Goal: Task Accomplishment & Management: Manage account settings

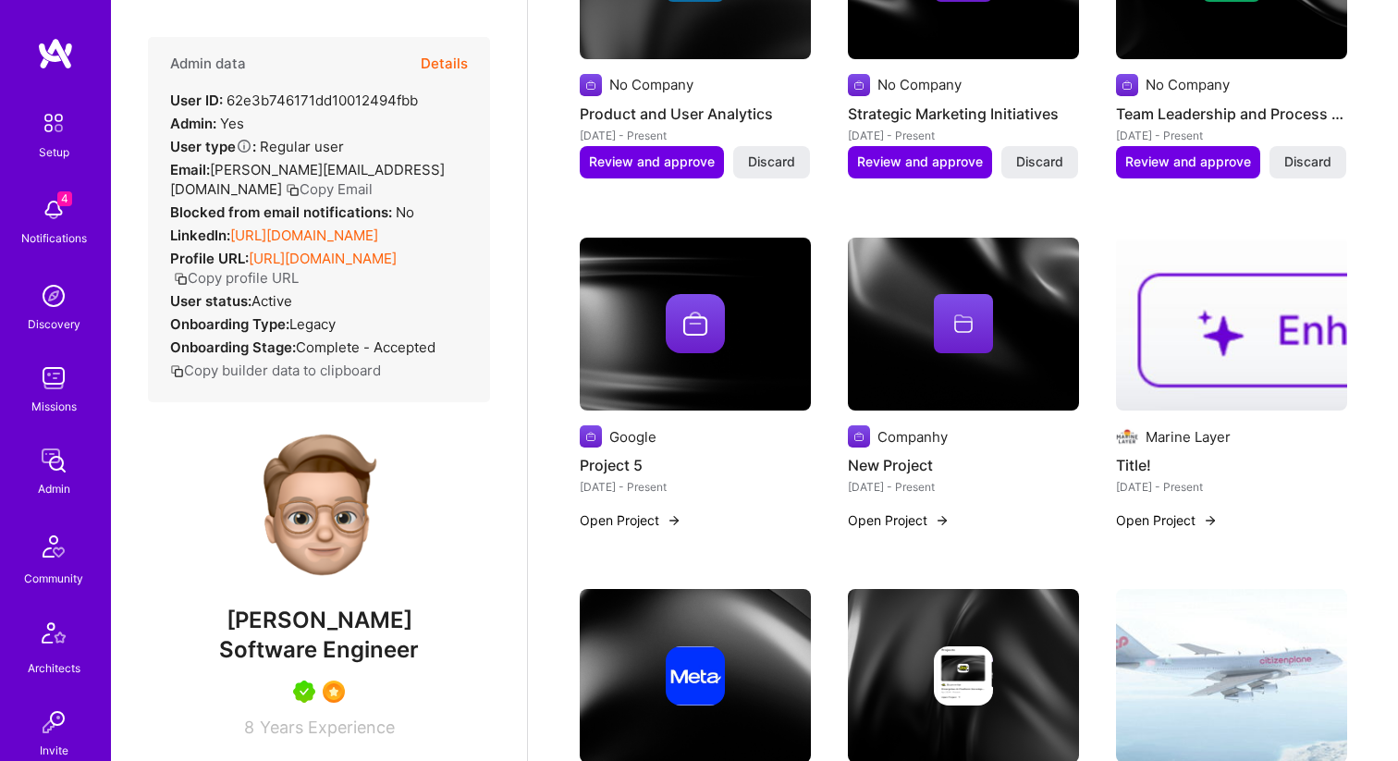
click at [430, 73] on button "Details" at bounding box center [444, 64] width 47 height 54
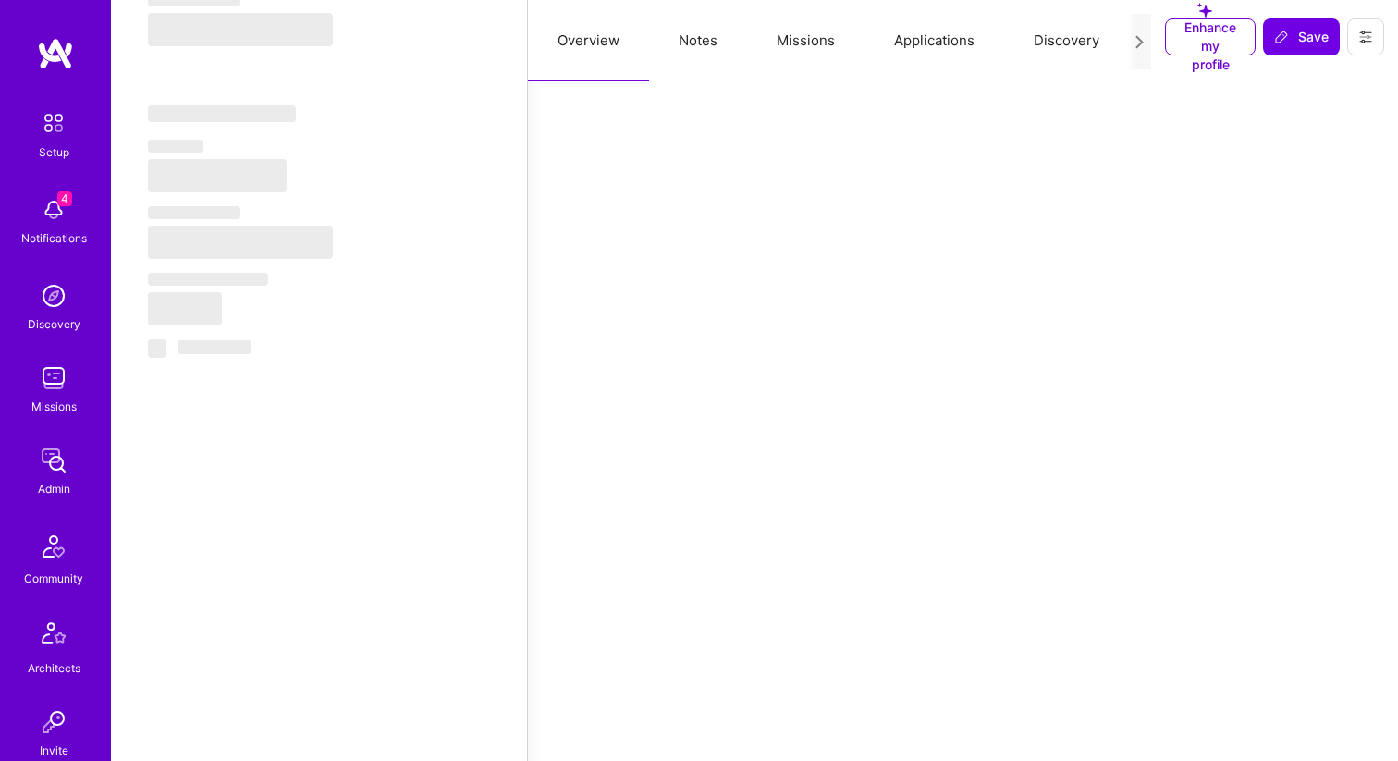
select select "Right Now"
select select "5"
select select "7"
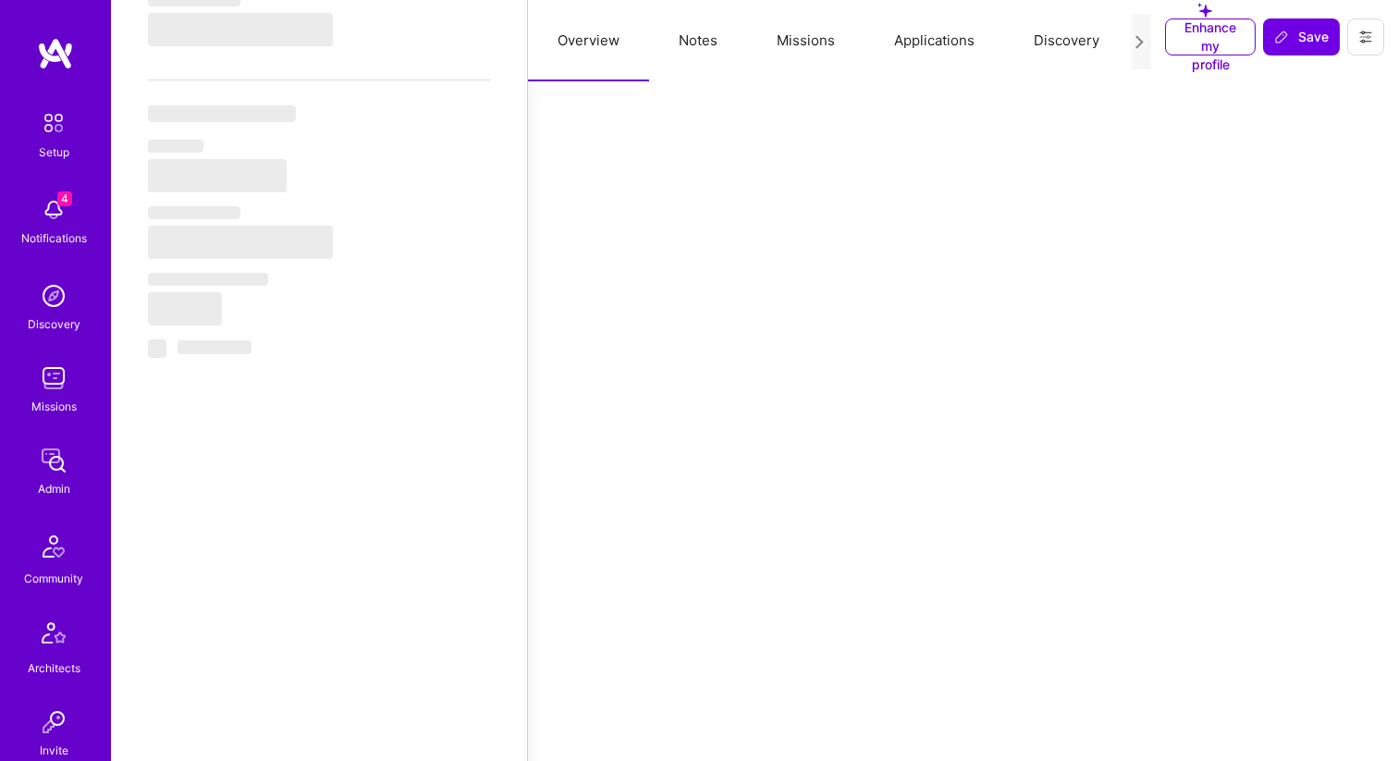
select select "US"
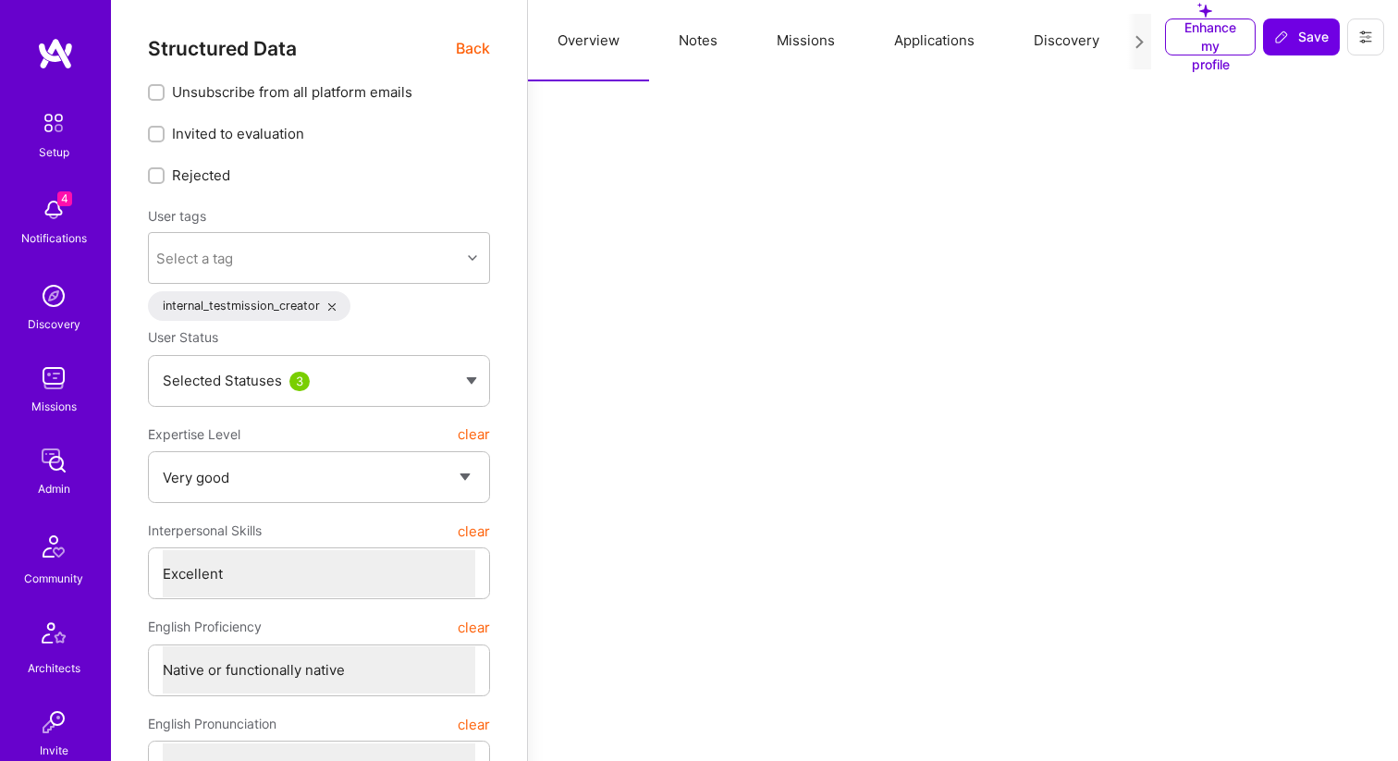
click at [686, 39] on button "Notes" at bounding box center [698, 40] width 98 height 81
type textarea "x"
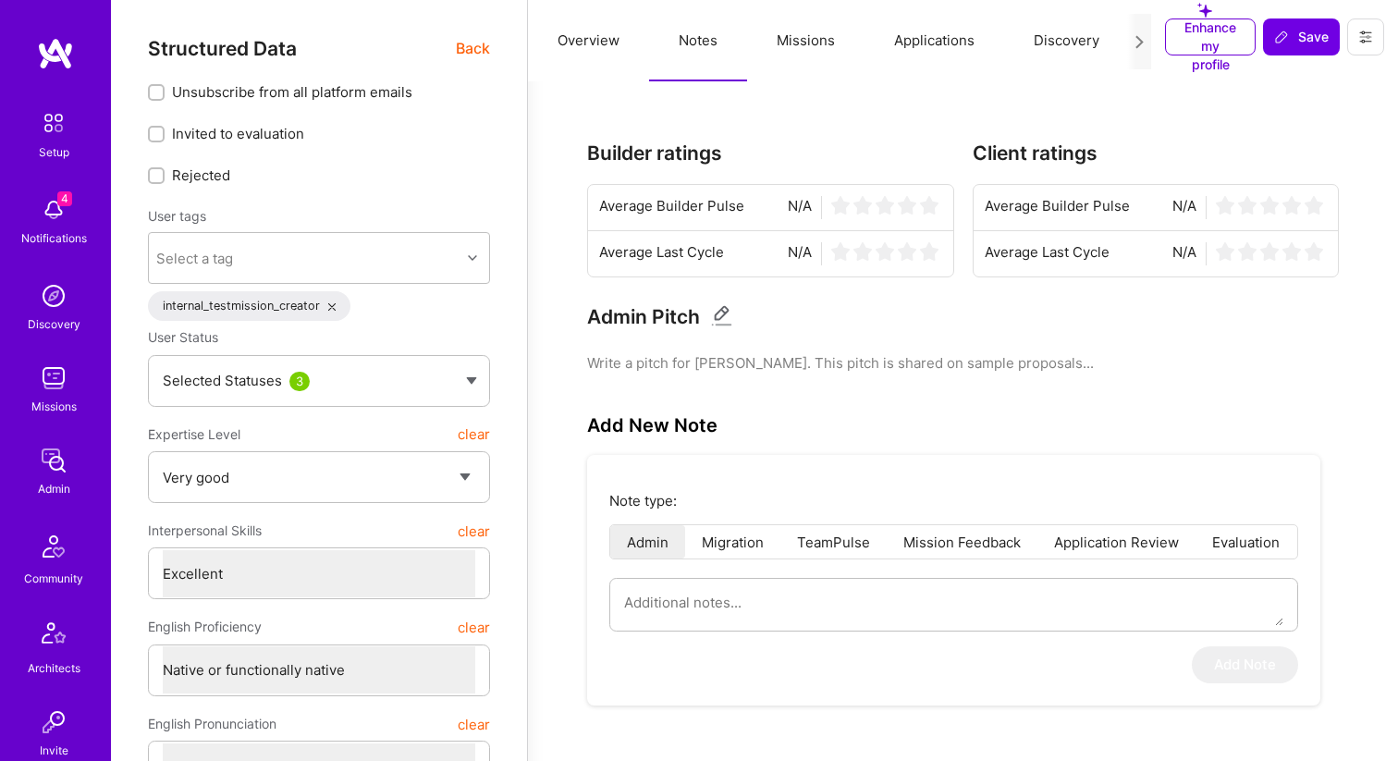
click at [811, 45] on button "Missions" at bounding box center [805, 40] width 117 height 81
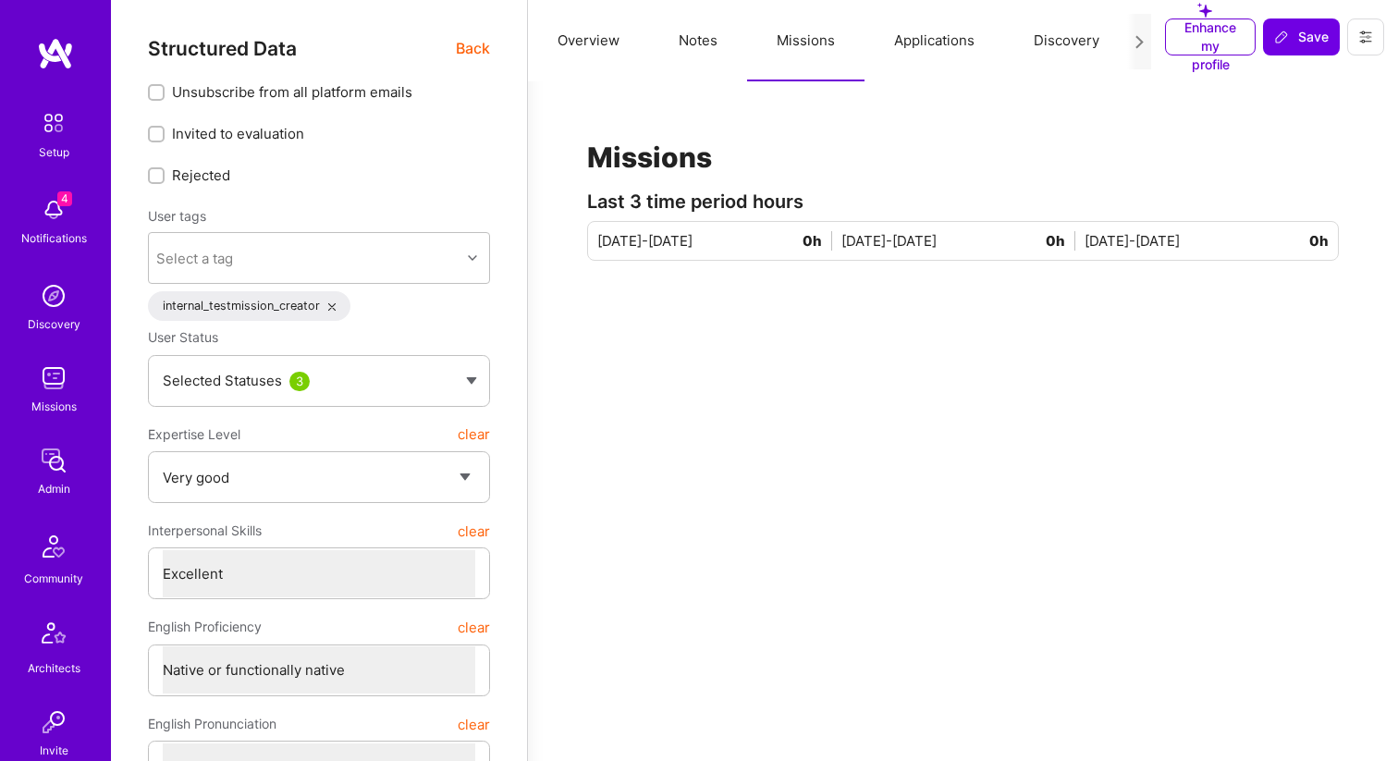
click at [914, 50] on button "Applications" at bounding box center [934, 40] width 140 height 81
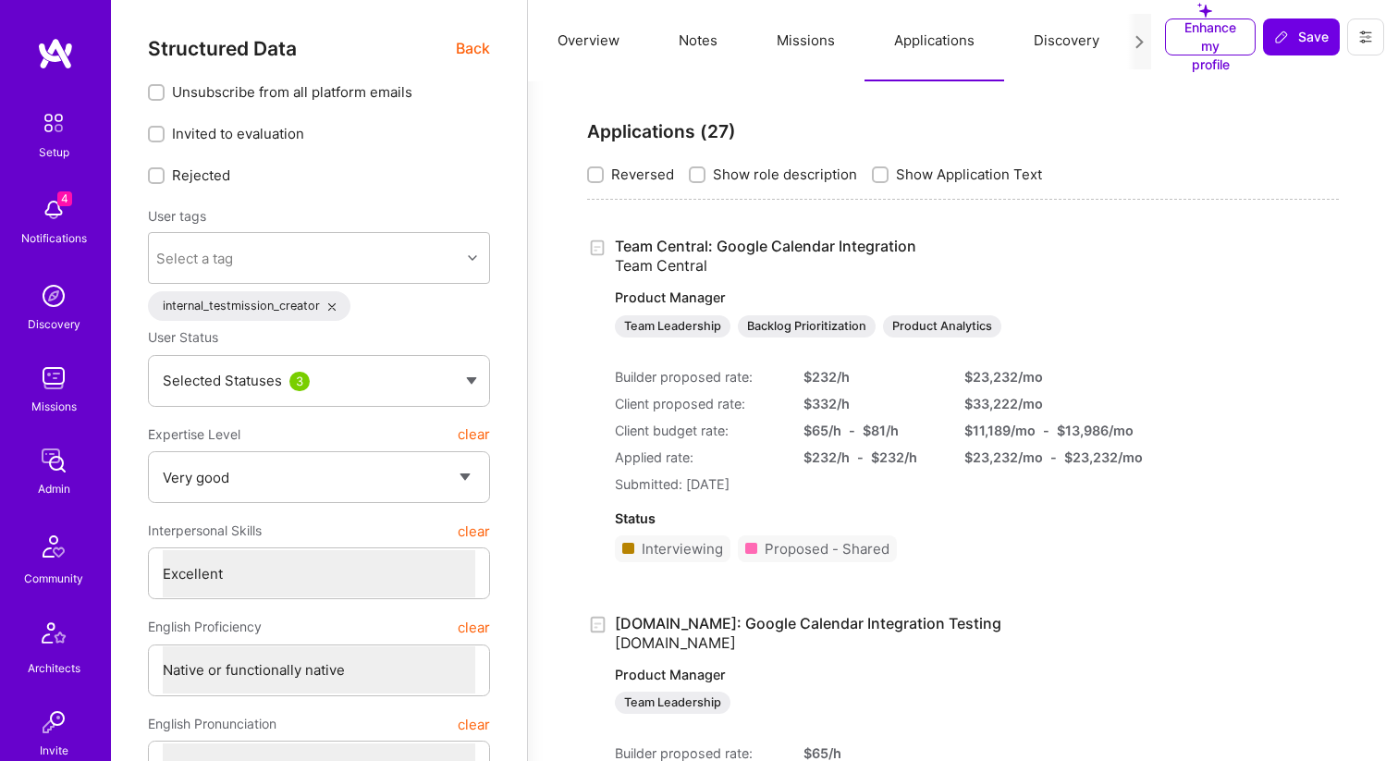
click at [1068, 47] on button "Discovery" at bounding box center [1066, 40] width 125 height 81
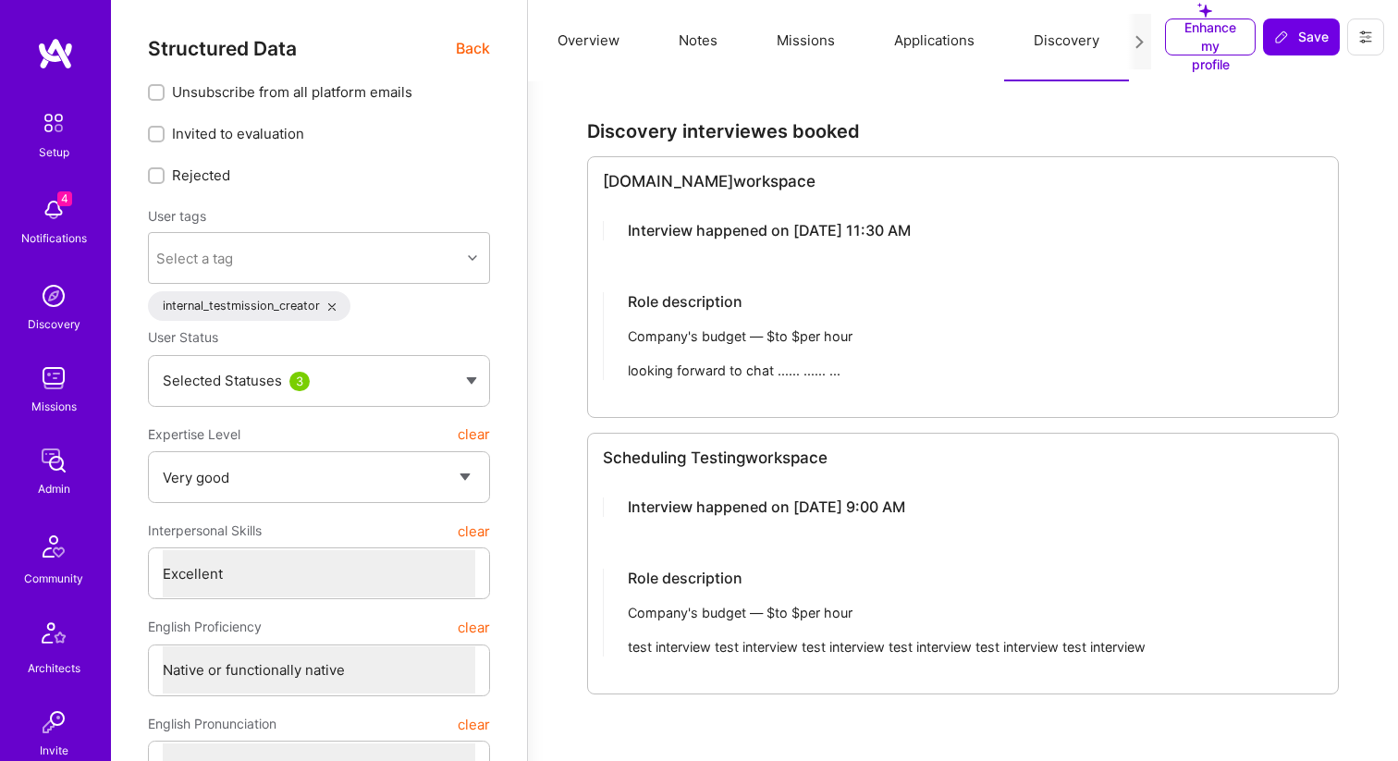
click at [955, 43] on button "Applications" at bounding box center [934, 40] width 140 height 81
